Goal: Go to known website: Access a specific website the user already knows

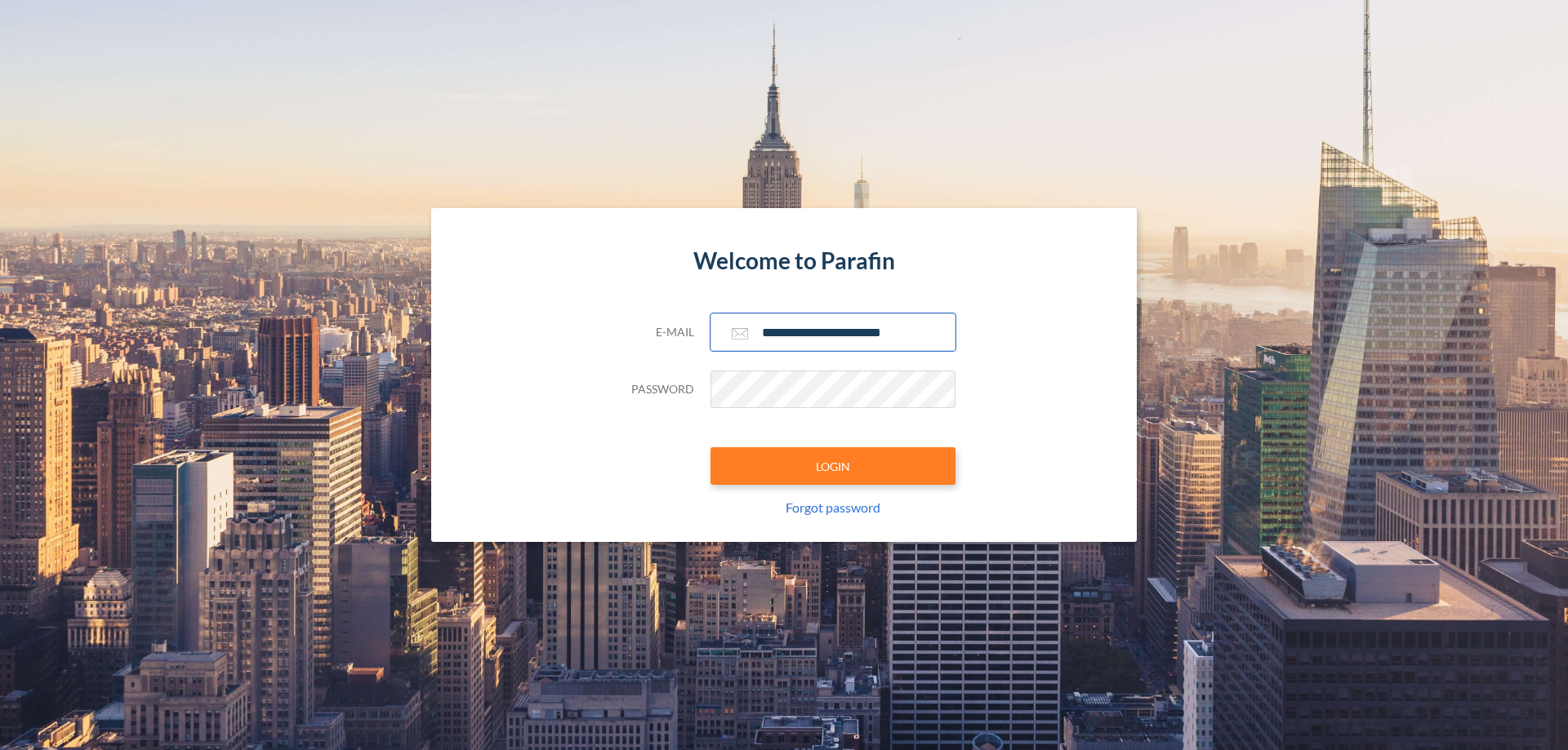
type input "**********"
click at [833, 466] on button "LOGIN" at bounding box center [833, 465] width 245 height 38
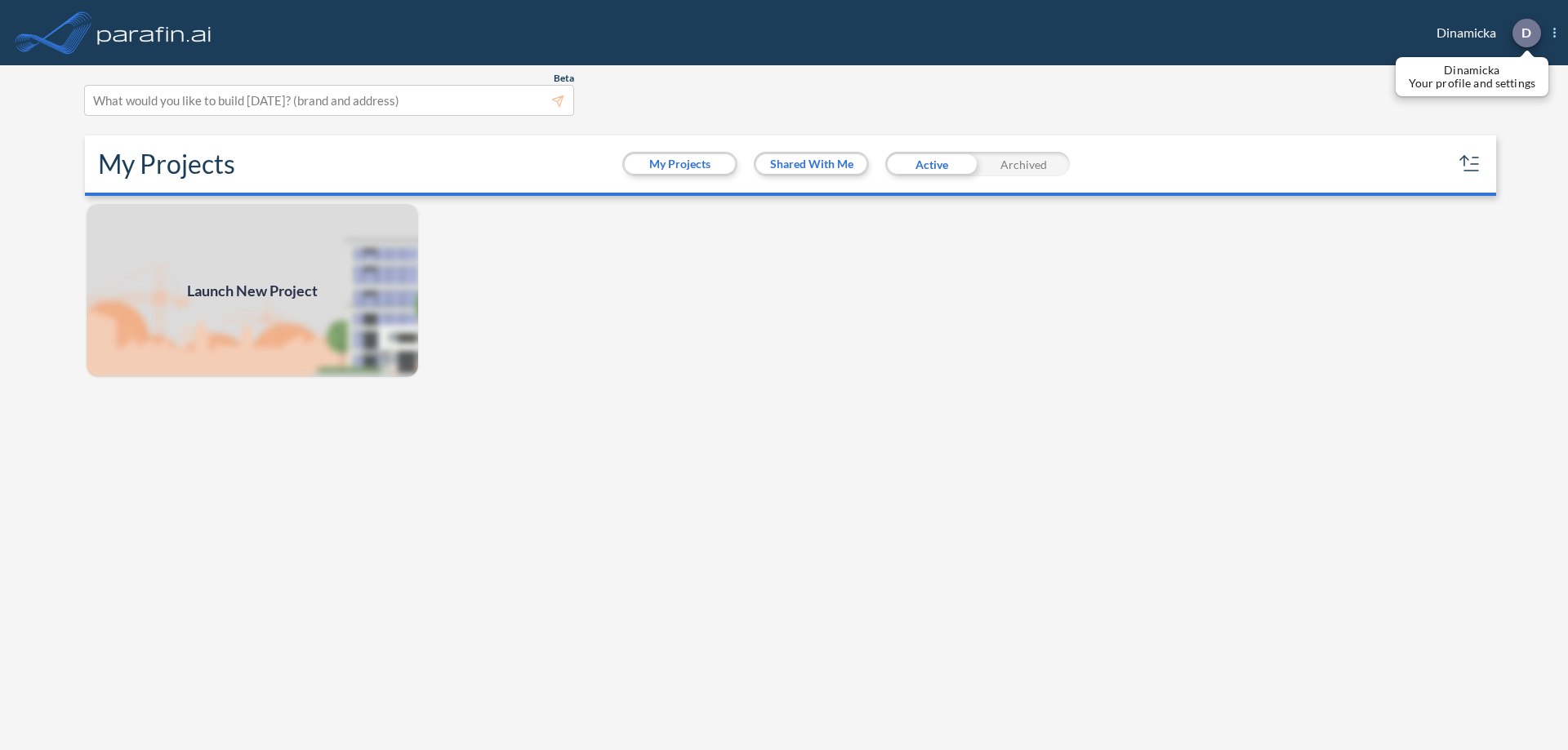
click at [1525, 33] on p "D" at bounding box center [1526, 32] width 10 height 15
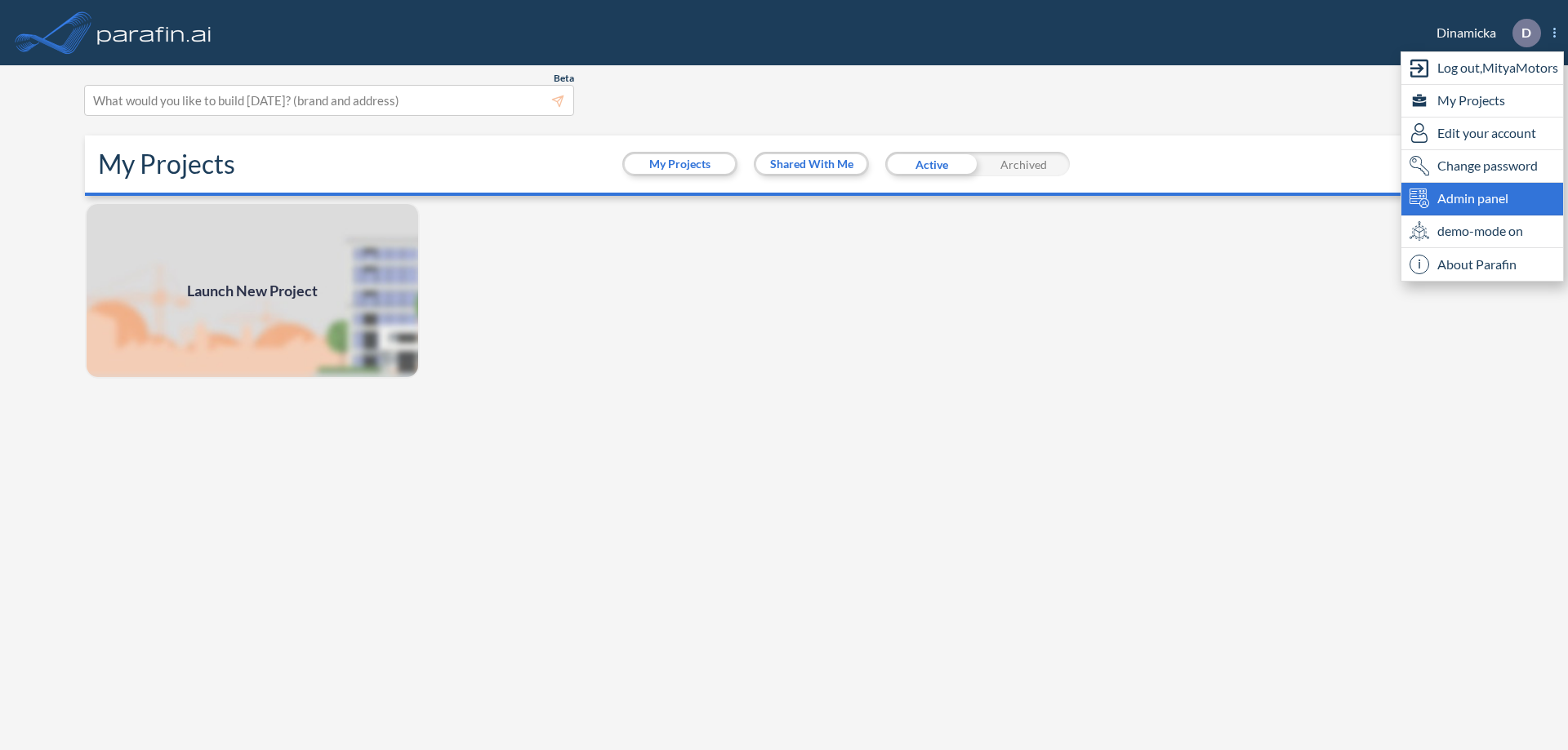
click at [1482, 198] on span "Admin panel" at bounding box center [1472, 198] width 71 height 19
